Goal: Task Accomplishment & Management: Manage account settings

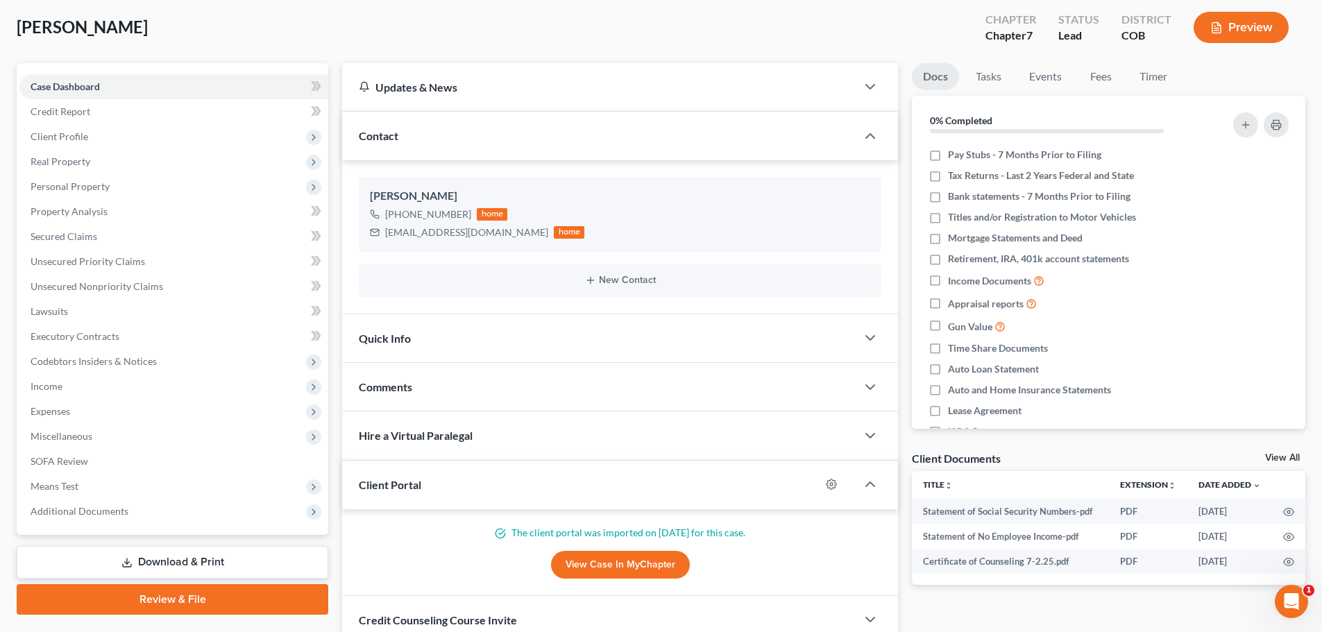
scroll to position [69, 0]
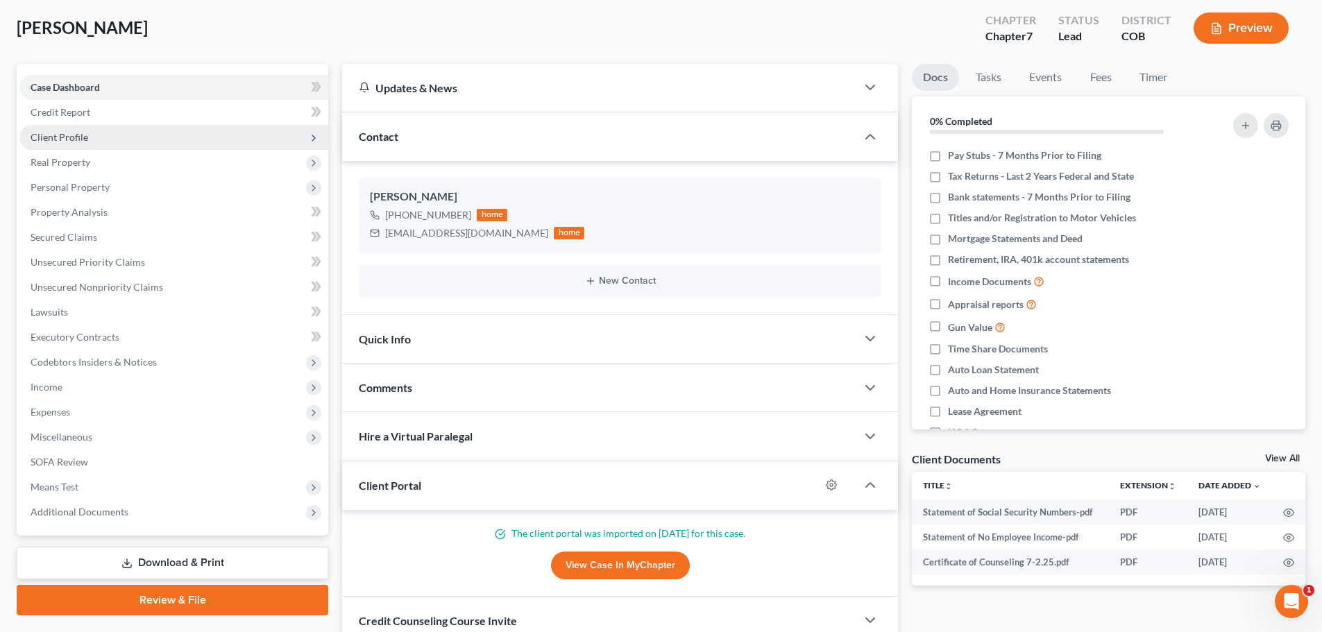
click at [75, 139] on span "Client Profile" at bounding box center [60, 137] width 58 height 12
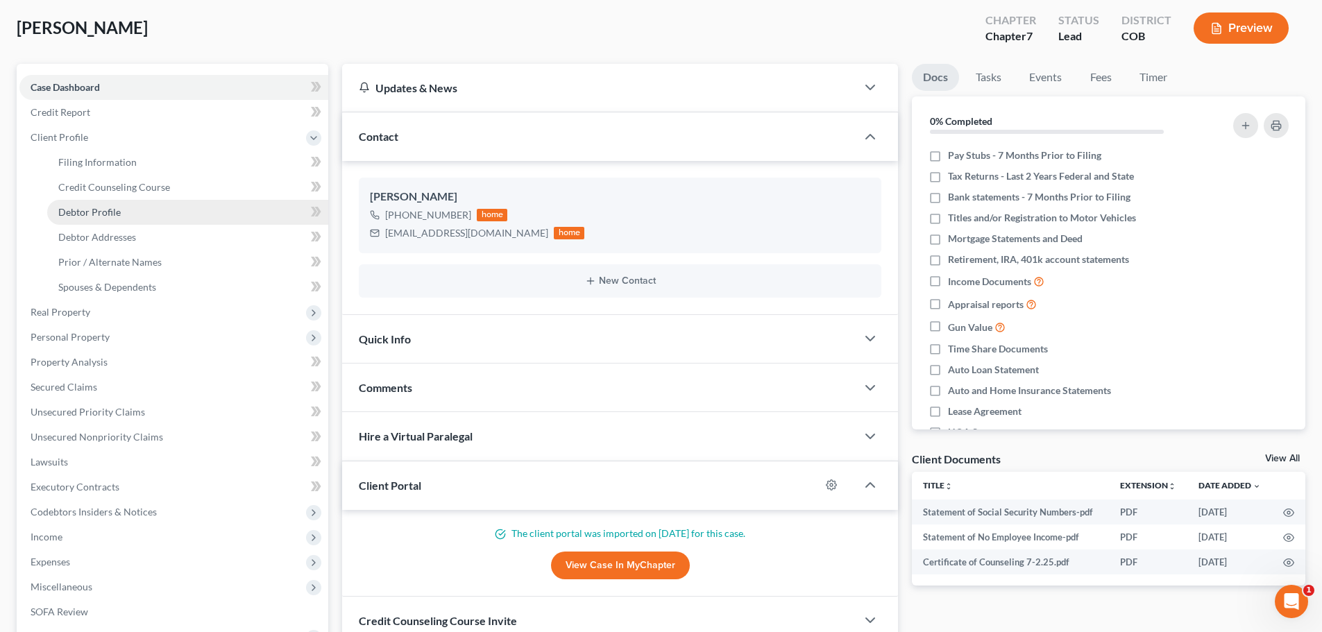
click at [87, 220] on link "Debtor Profile" at bounding box center [187, 212] width 281 height 25
select select "0"
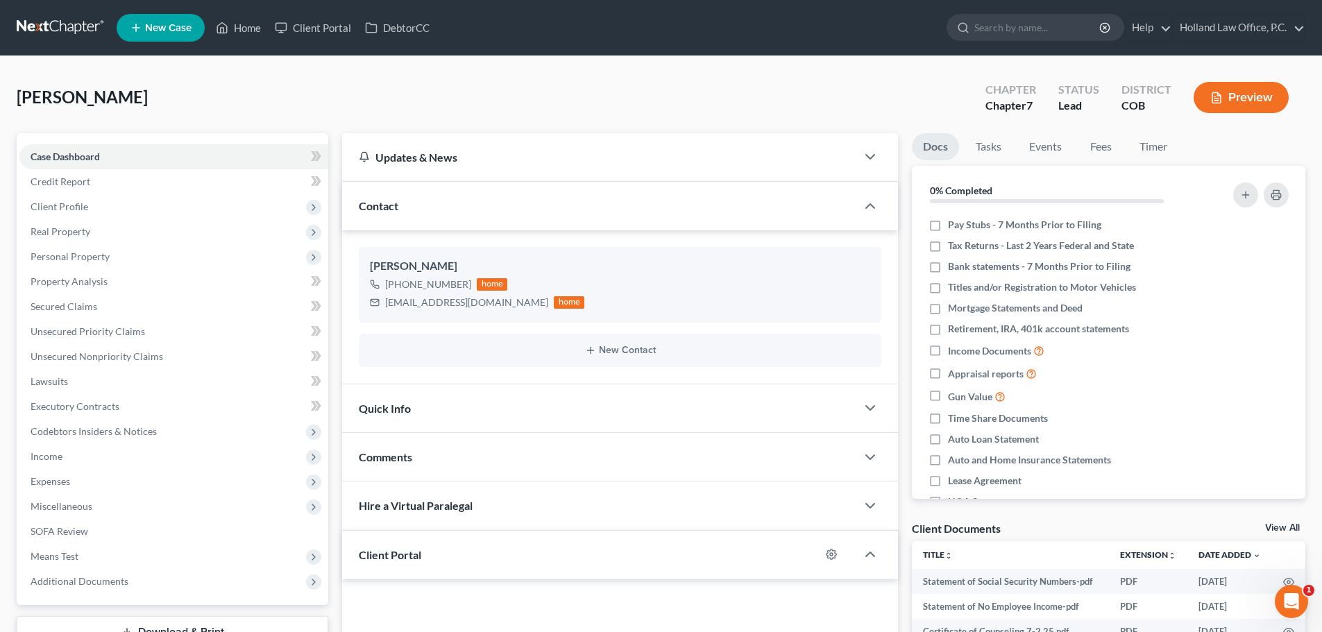
scroll to position [69, 0]
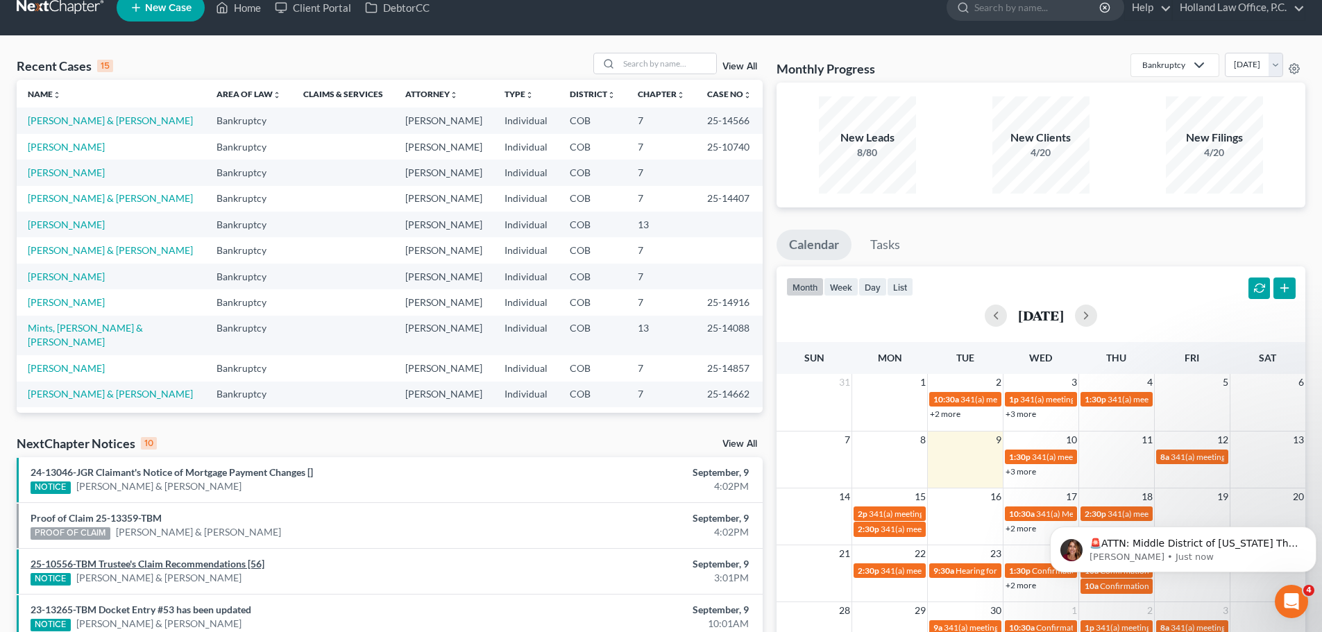
scroll to position [19, 0]
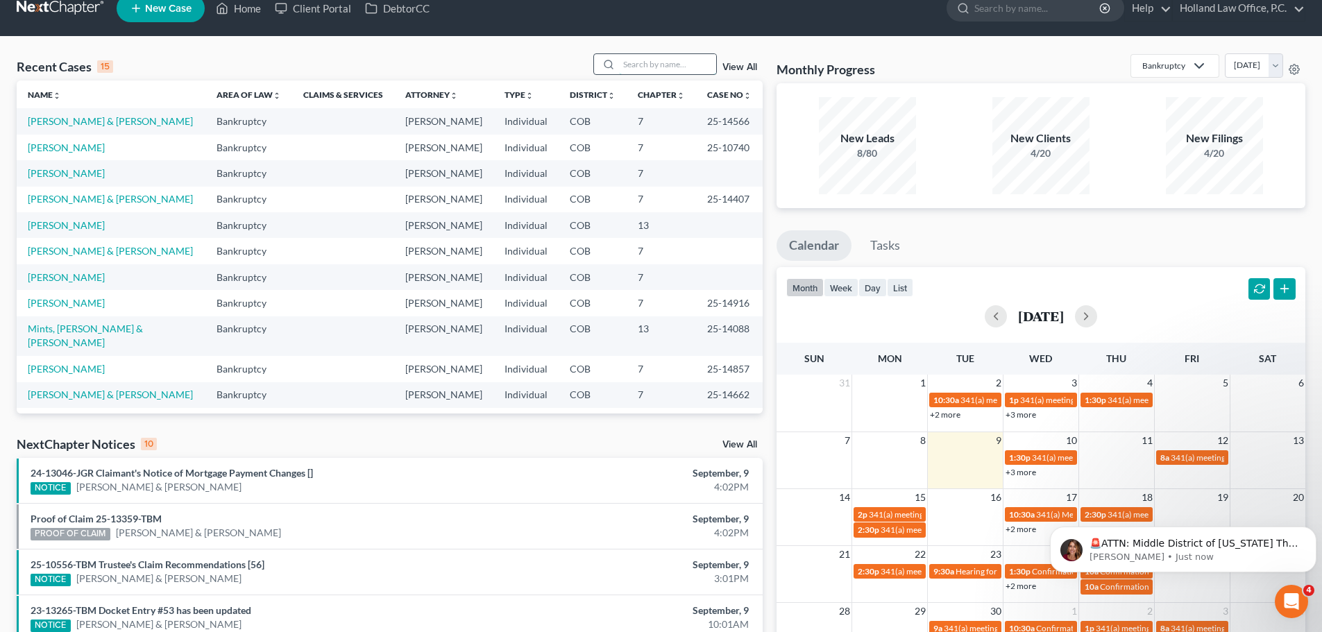
click at [666, 58] on input "search" at bounding box center [667, 64] width 97 height 20
paste input "Reynoso"
type input "Reynoso"
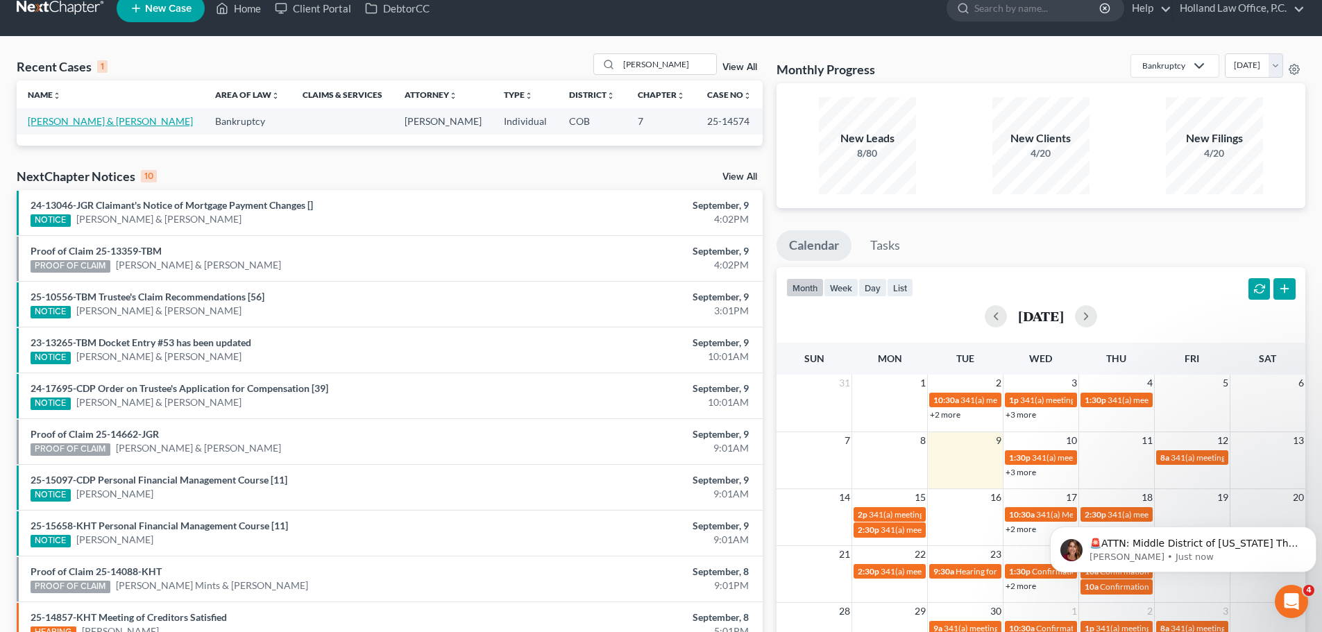
click at [127, 124] on link "[PERSON_NAME] & [PERSON_NAME]" at bounding box center [110, 121] width 165 height 12
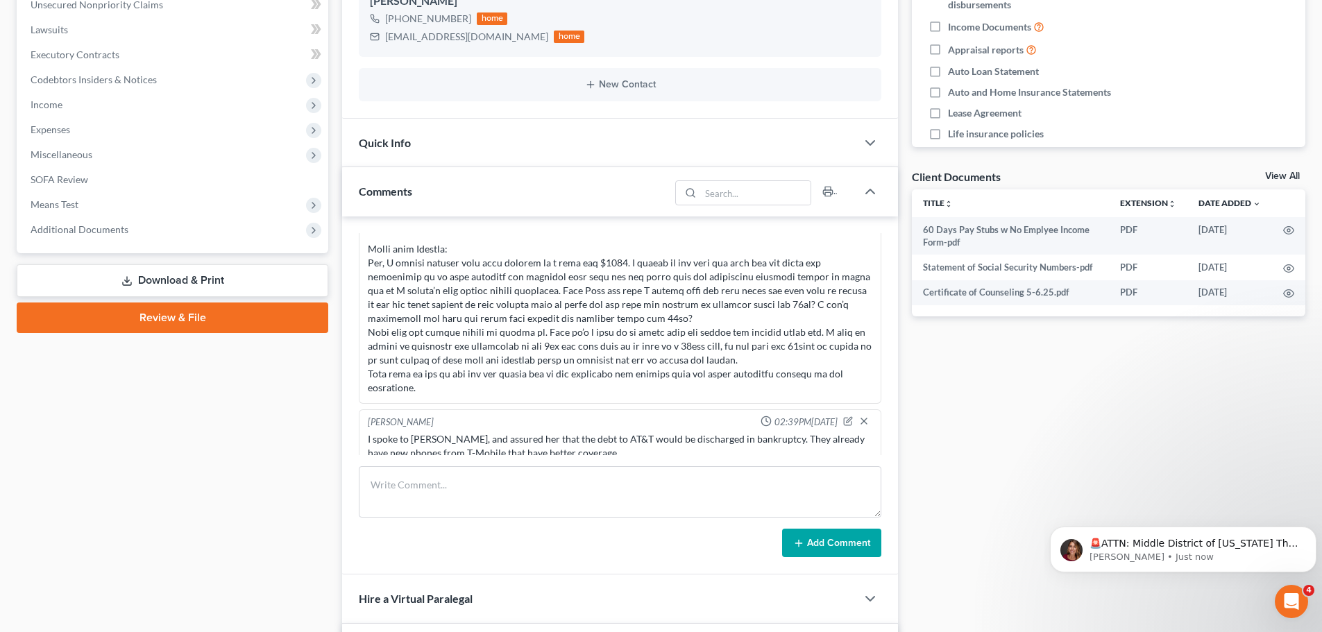
scroll to position [366, 0]
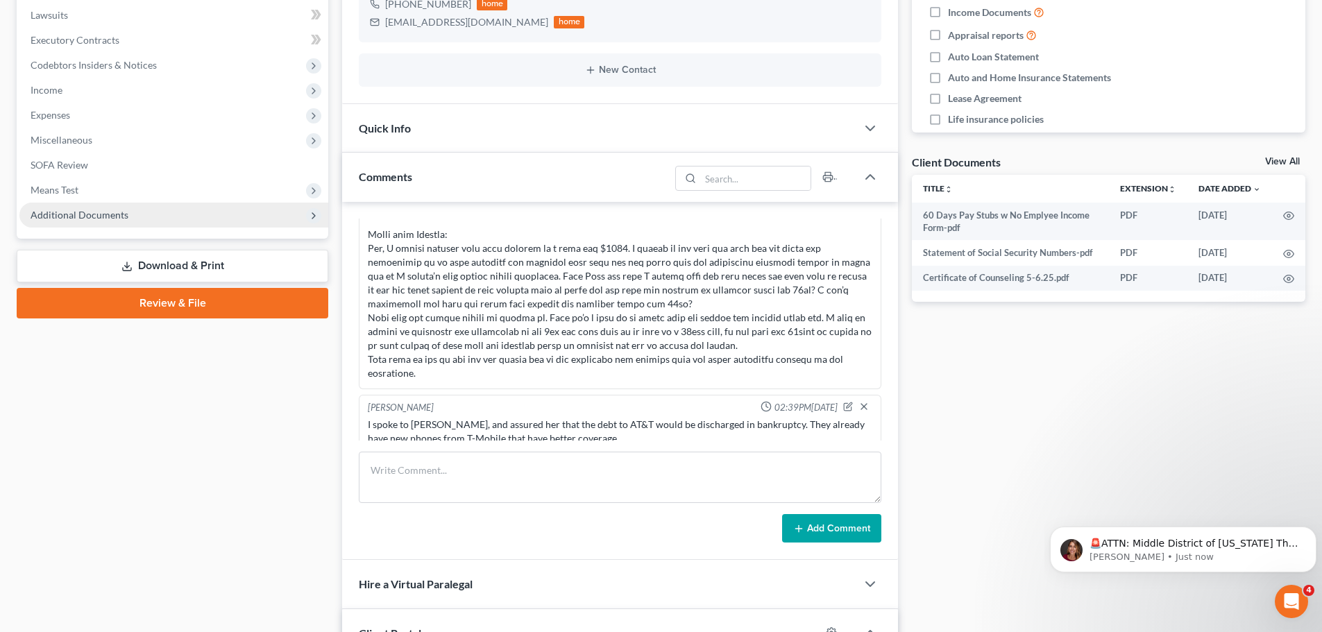
click at [103, 218] on span "Additional Documents" at bounding box center [80, 215] width 98 height 12
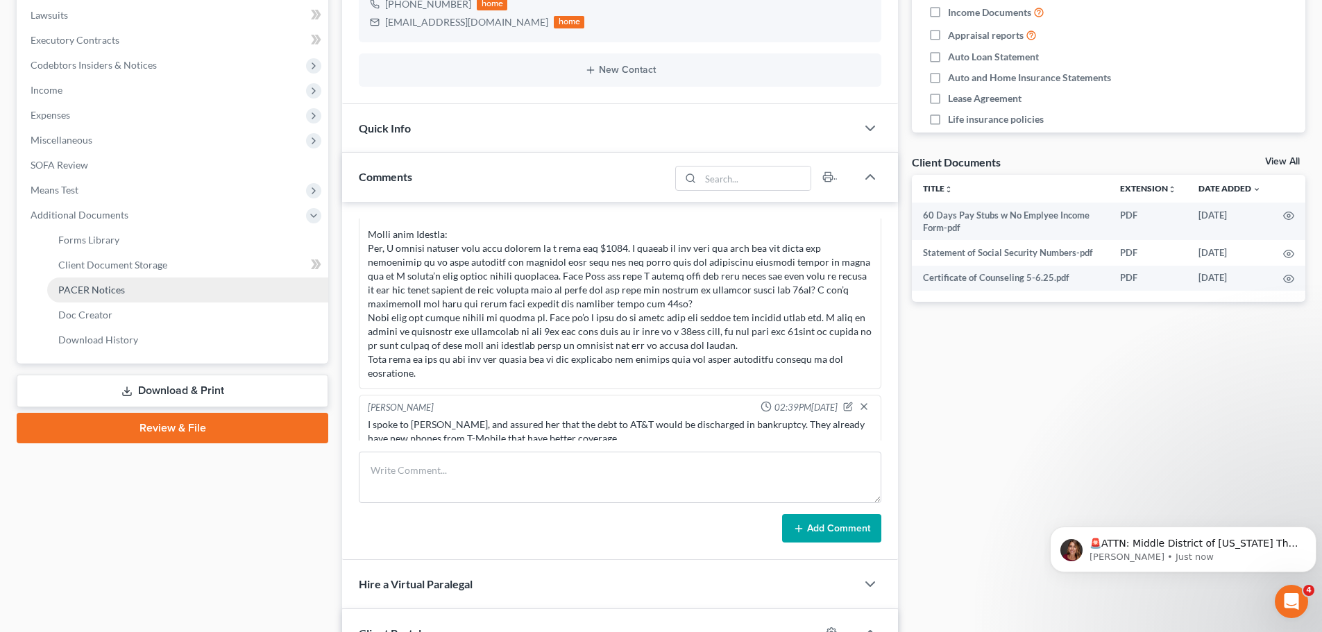
click at [108, 292] on span "PACER Notices" at bounding box center [91, 290] width 67 height 12
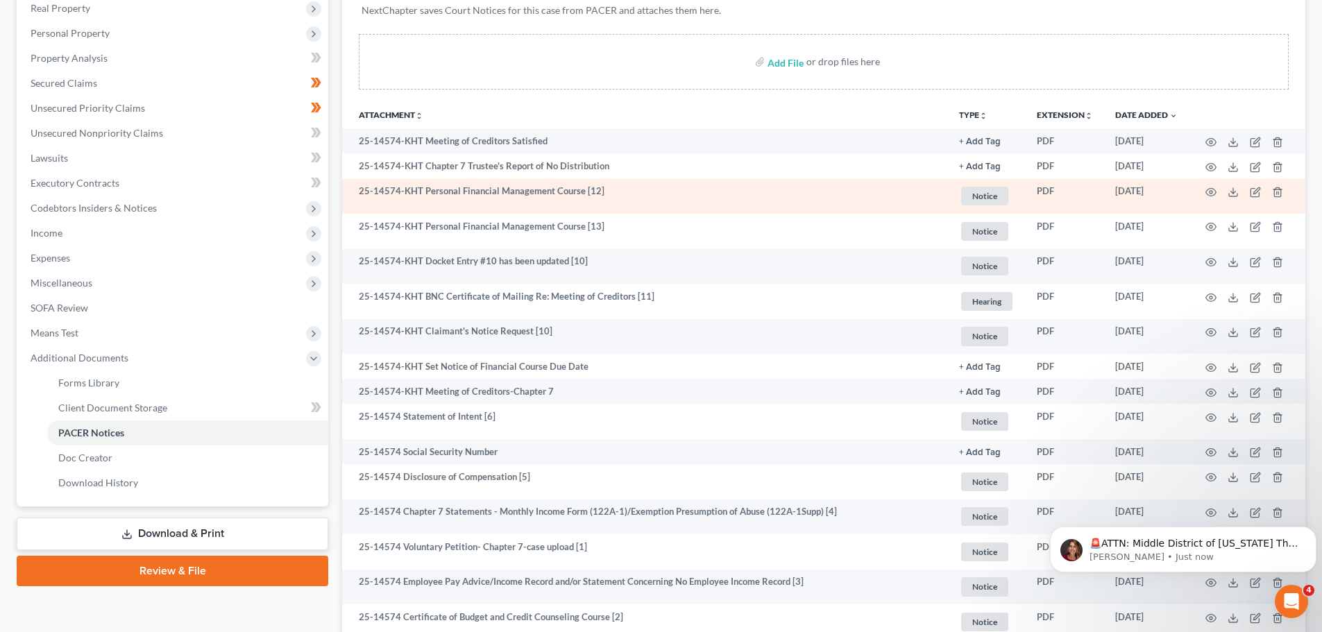
scroll to position [339, 0]
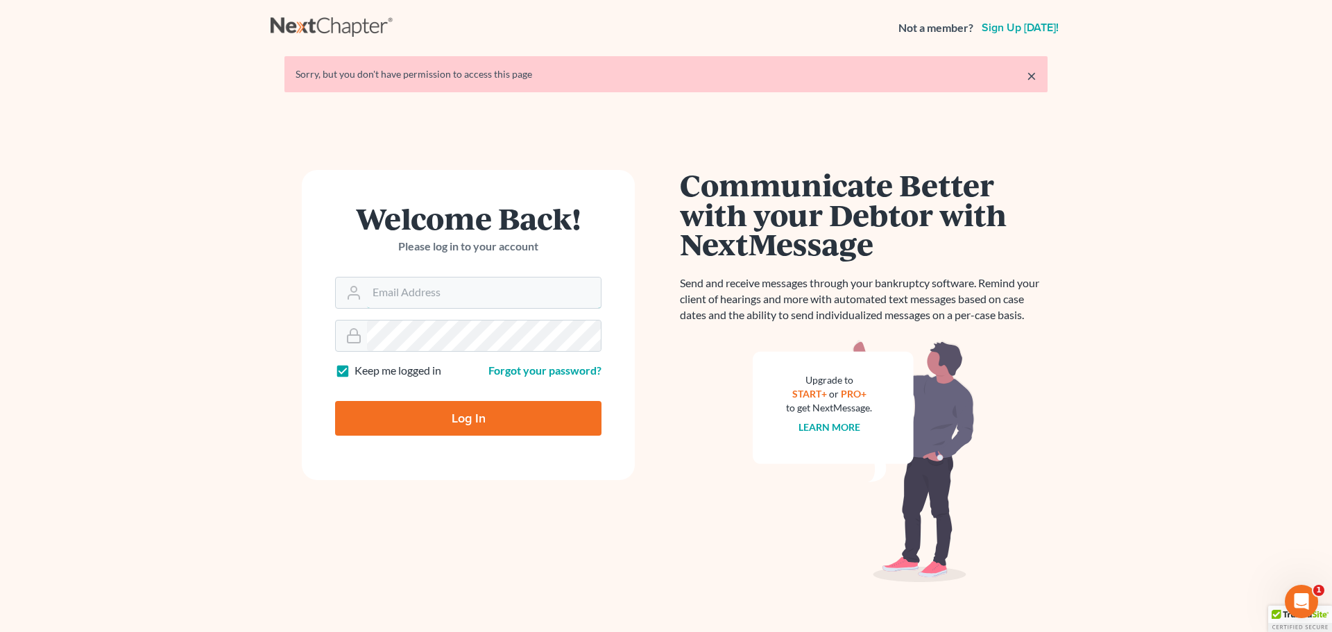
type input "[PERSON_NAME][EMAIL_ADDRESS][DOMAIN_NAME]"
click at [348, 420] on input "Log In" at bounding box center [468, 418] width 266 height 35
type input "Thinking..."
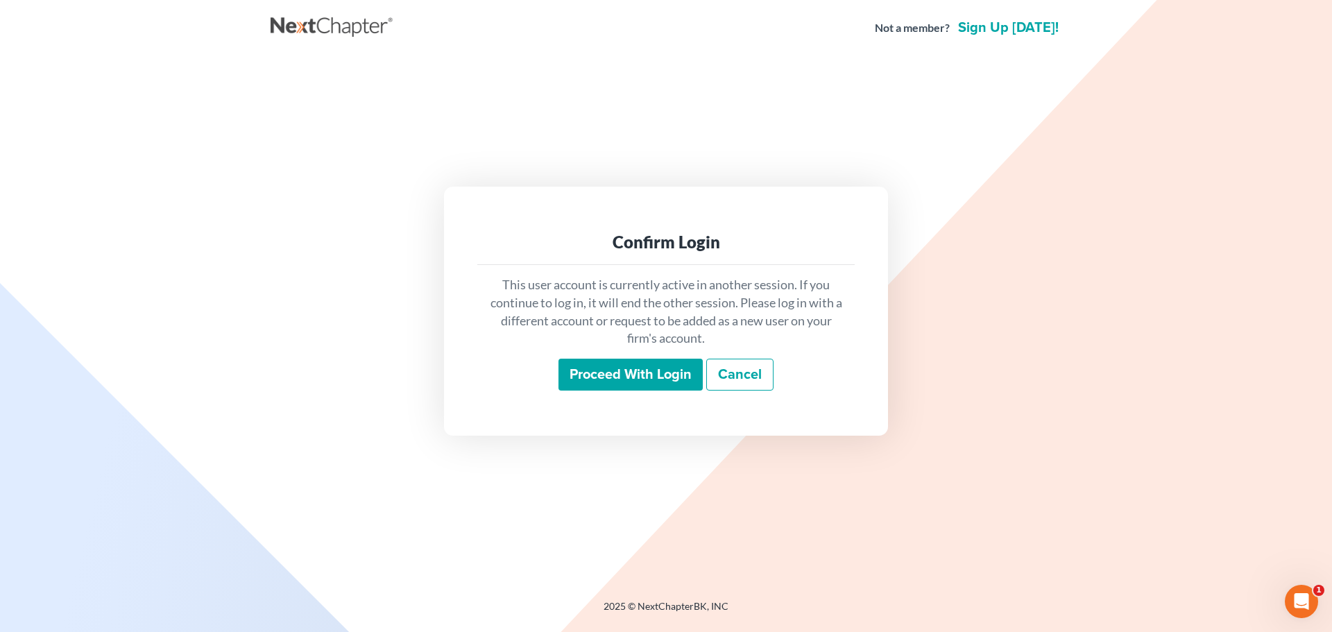
click at [648, 368] on input "Proceed with login" at bounding box center [631, 375] width 144 height 32
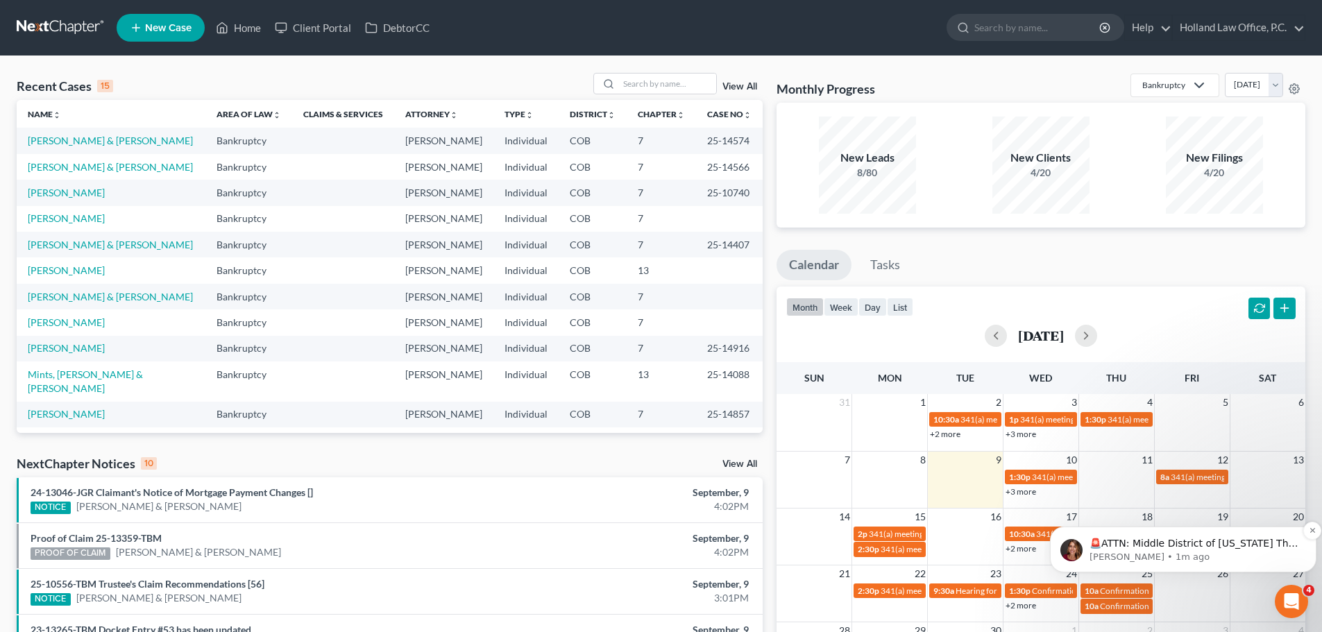
click at [1192, 546] on p "🚨ATTN: Middle District of [US_STATE] The court has added a new Credit Counselin…" at bounding box center [1195, 544] width 210 height 14
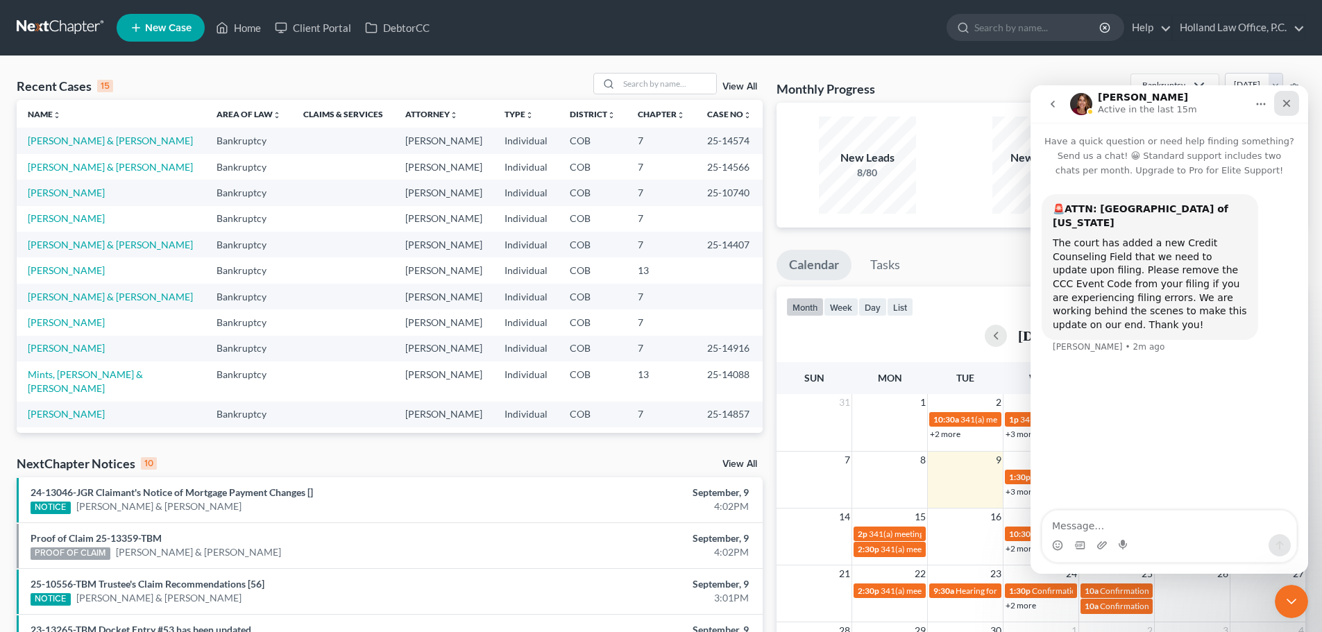
click at [1283, 103] on icon "Close" at bounding box center [1286, 103] width 11 height 11
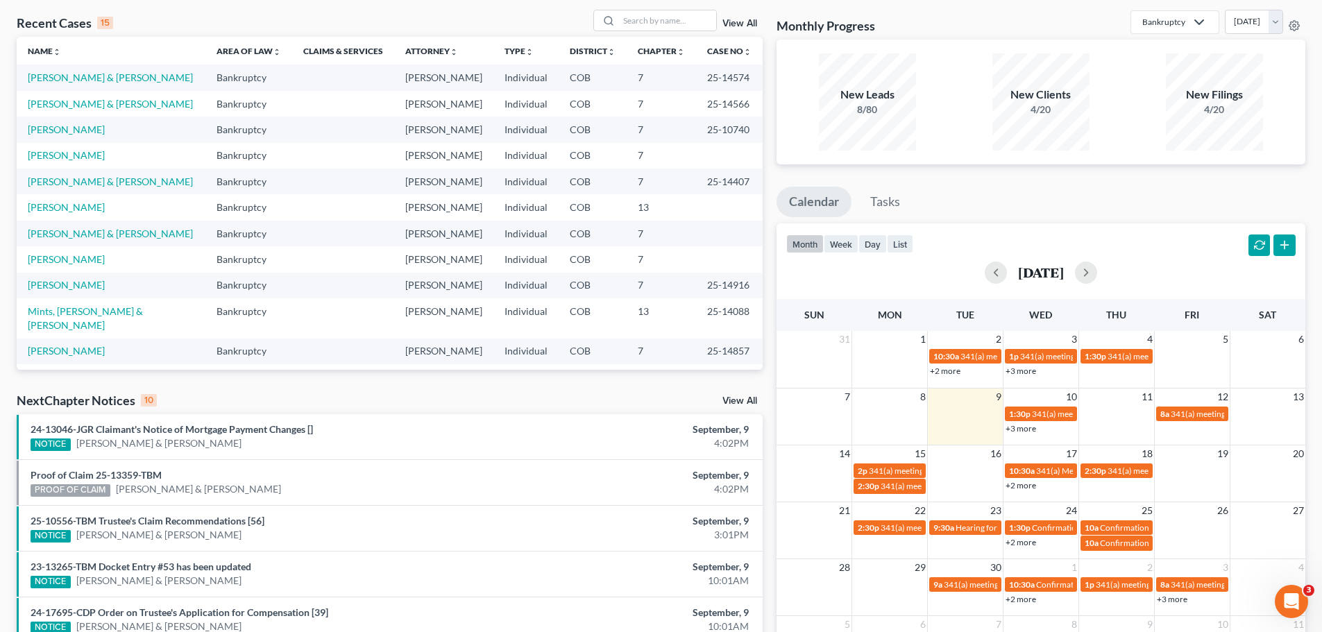
scroll to position [139, 0]
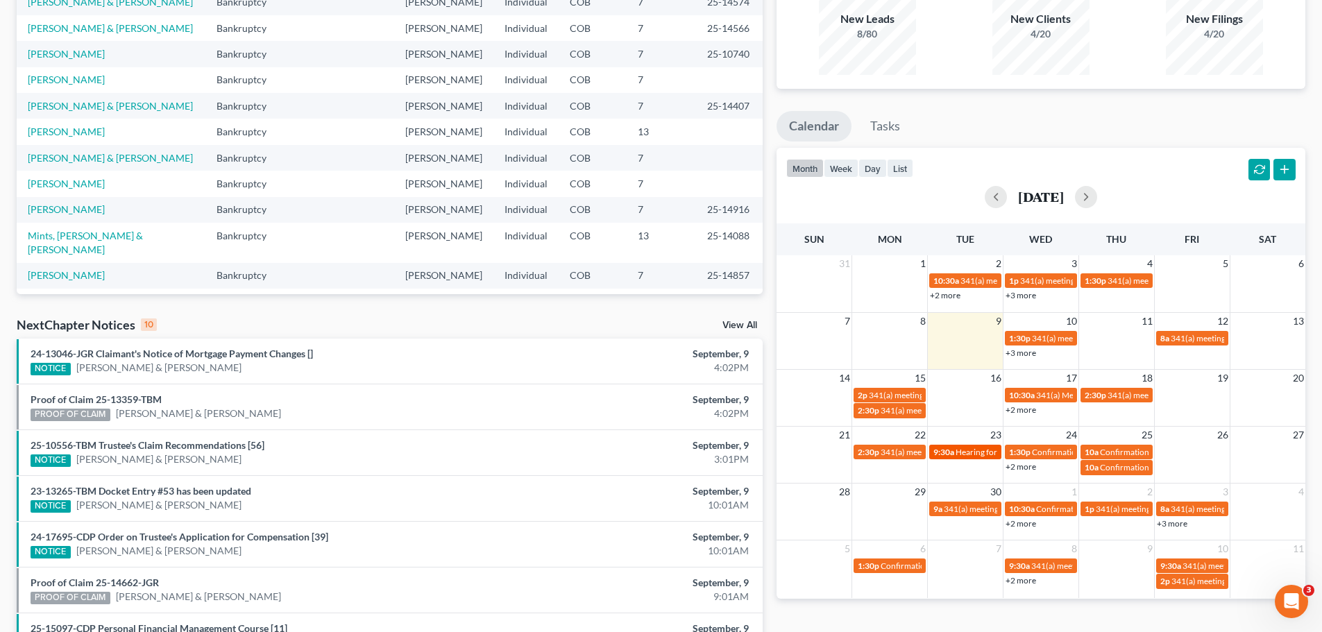
click at [951, 451] on span "9:30a" at bounding box center [943, 452] width 21 height 10
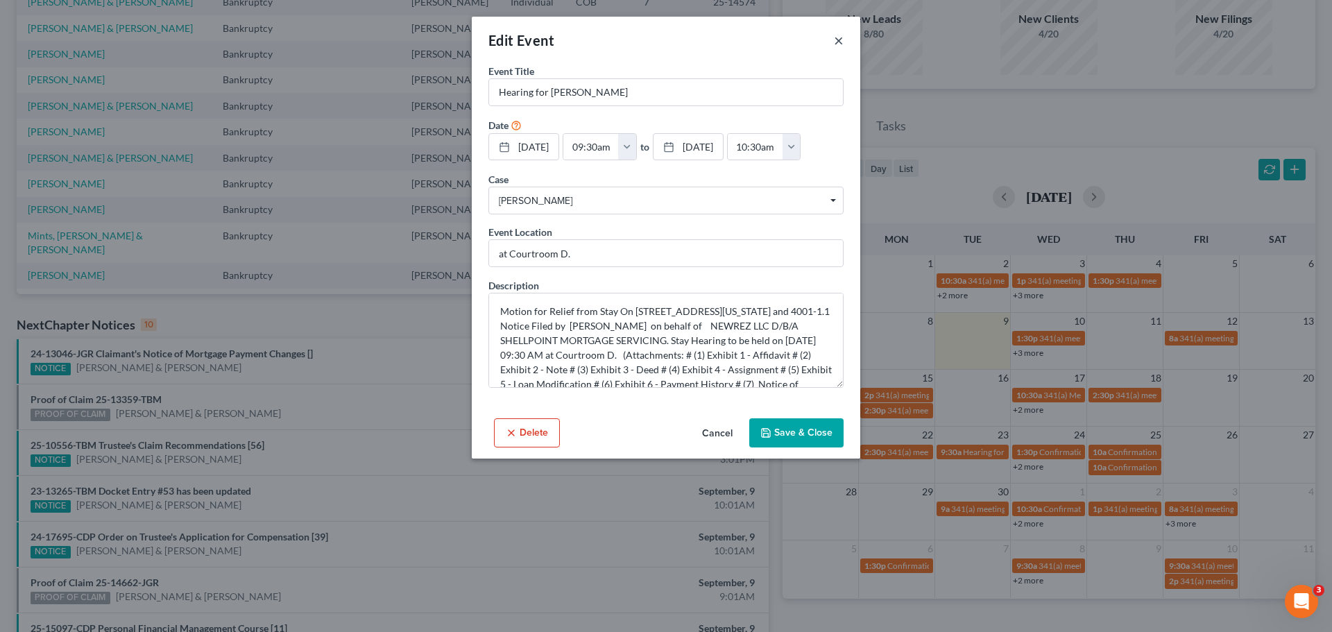
click at [837, 42] on button "×" at bounding box center [839, 40] width 10 height 17
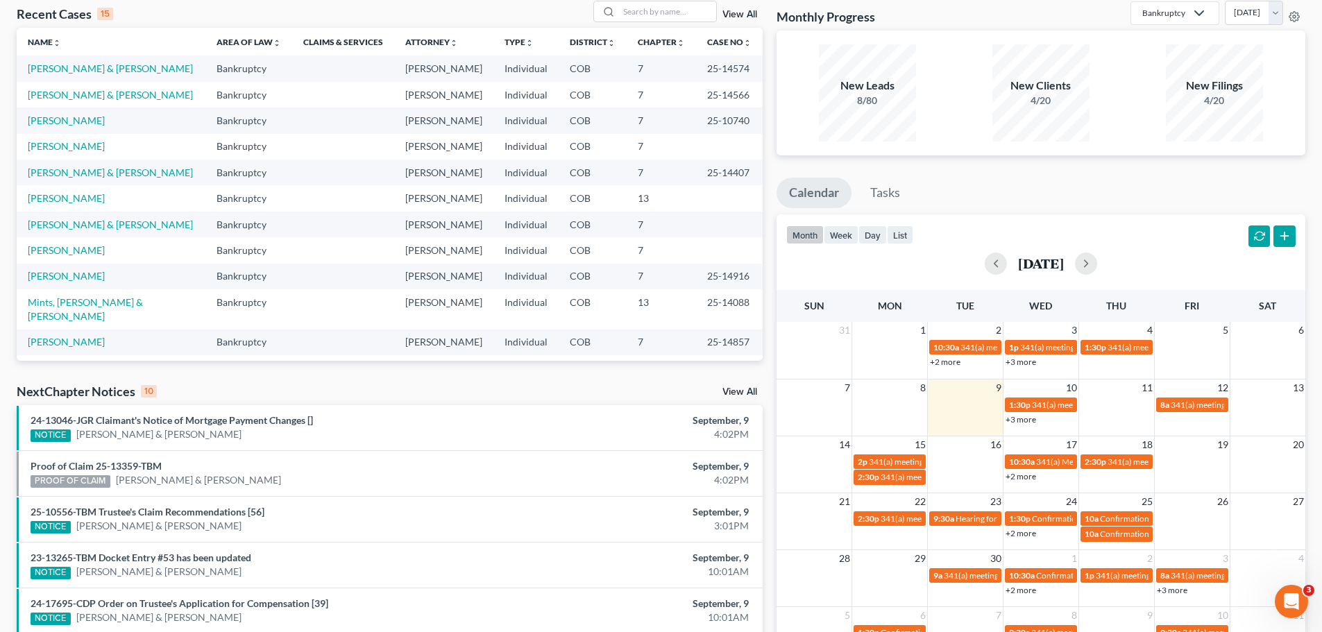
scroll to position [0, 0]
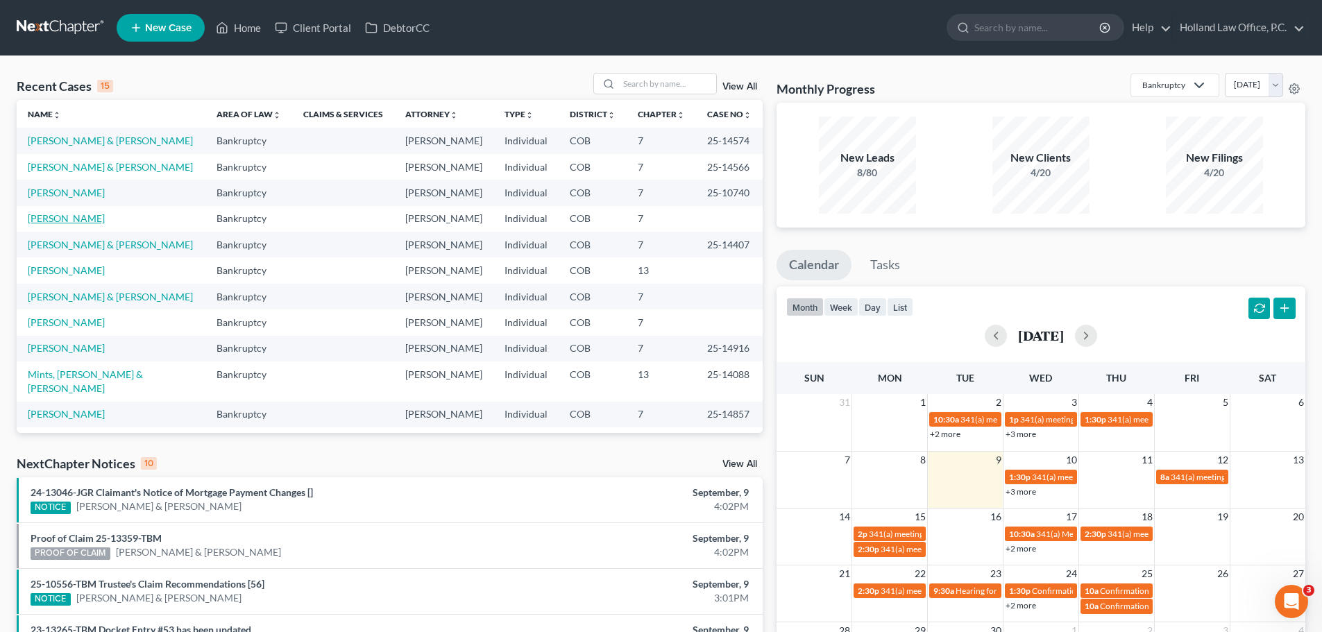
click at [63, 216] on link "[PERSON_NAME]" at bounding box center [66, 218] width 77 height 12
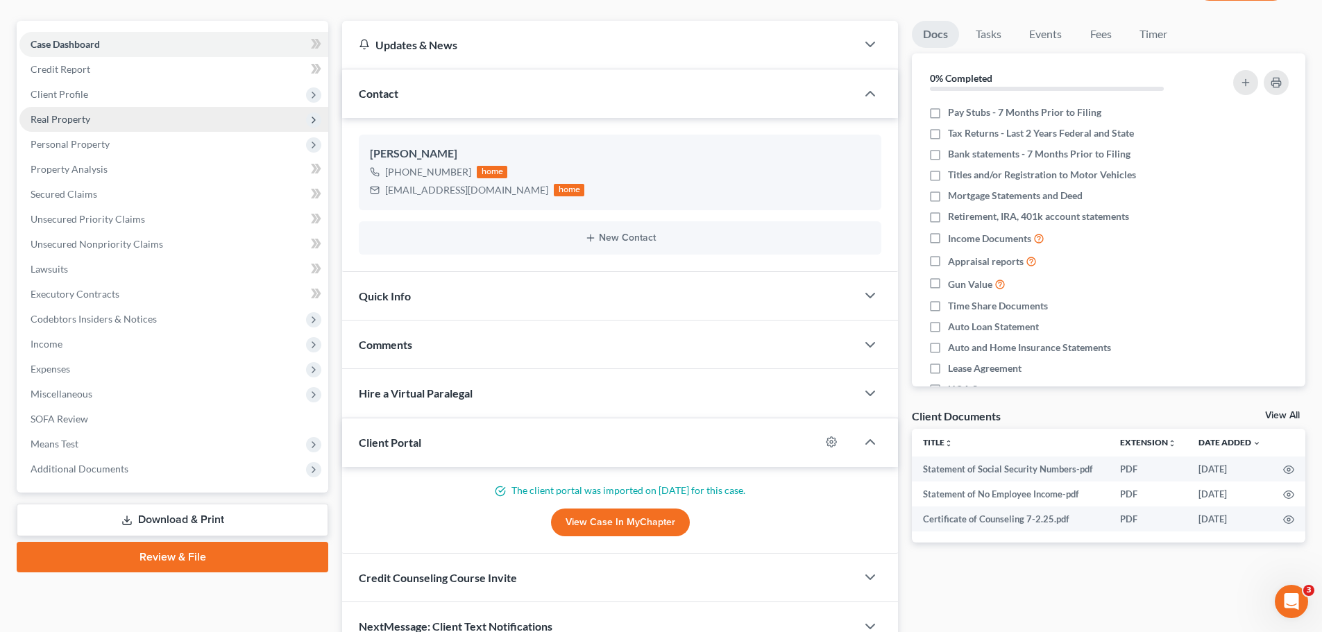
scroll to position [139, 0]
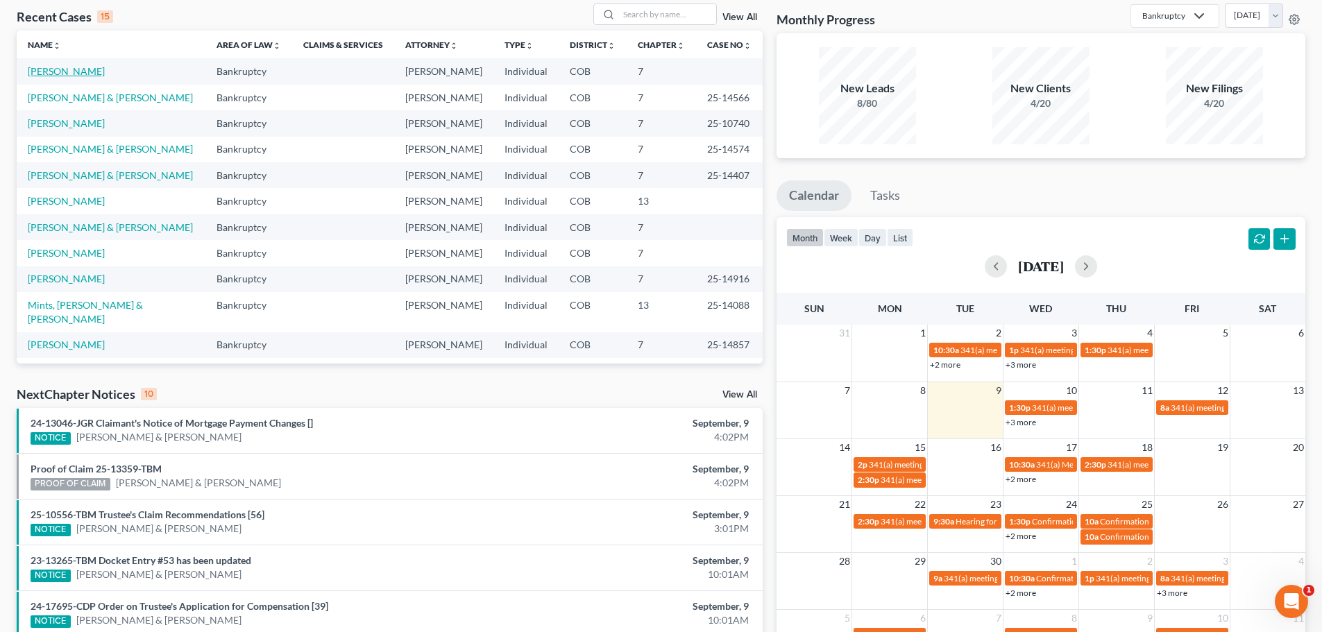
click at [69, 68] on link "[PERSON_NAME]" at bounding box center [66, 71] width 77 height 12
